Goal: Find specific page/section: Find specific page/section

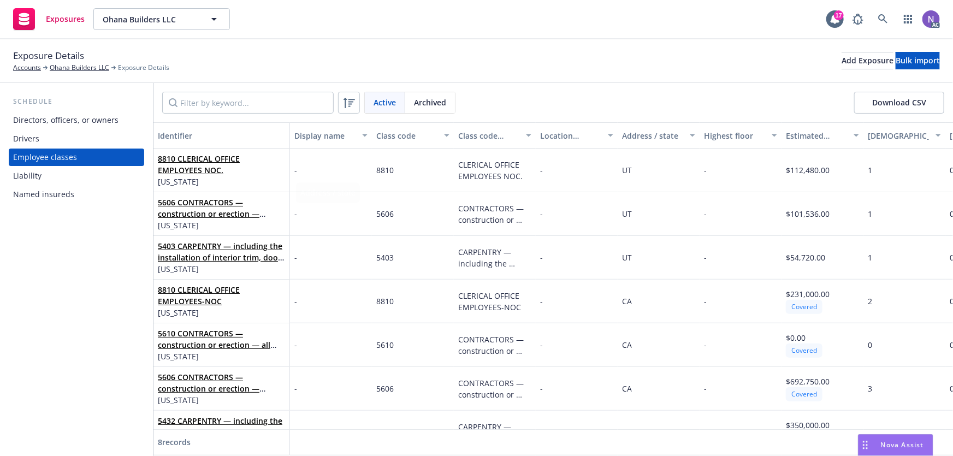
scroll to position [76, 231]
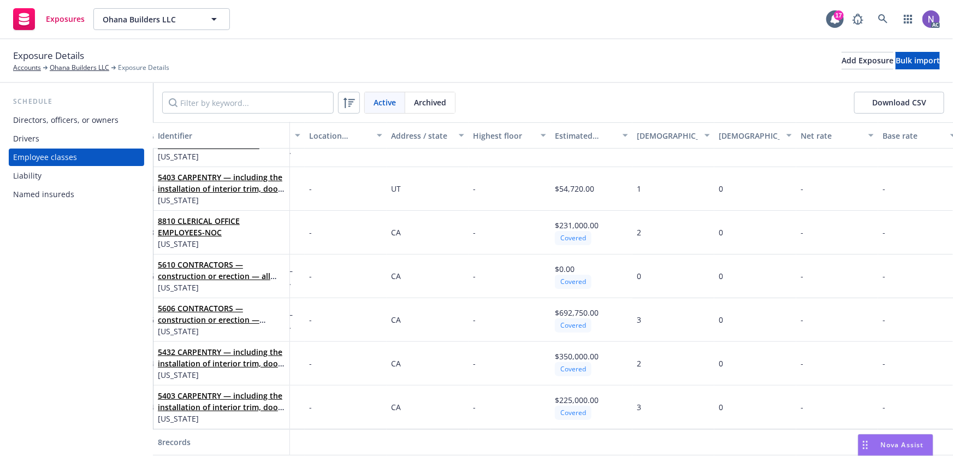
click at [84, 130] on div "Drivers" at bounding box center [76, 138] width 127 height 17
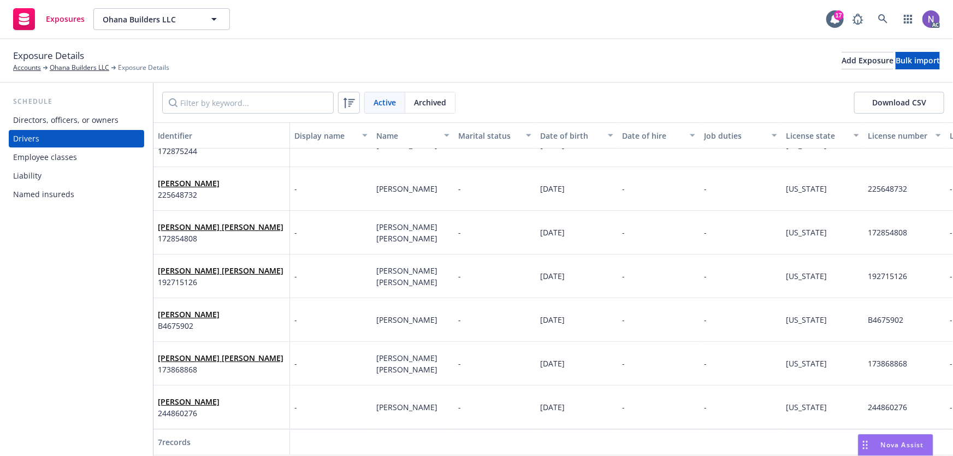
scroll to position [33, 0]
click at [450, 98] on div "Archived" at bounding box center [430, 102] width 50 height 21
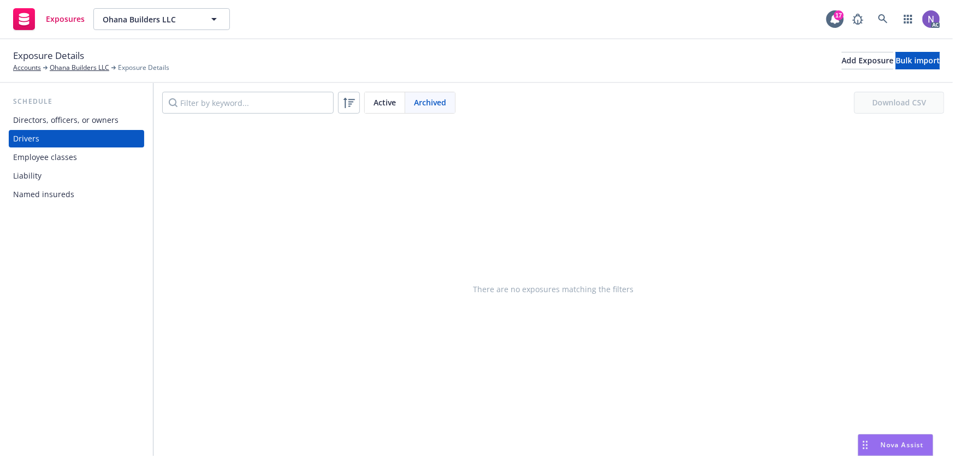
click at [381, 103] on span "Active" at bounding box center [384, 102] width 22 height 11
